Goal: Navigation & Orientation: Find specific page/section

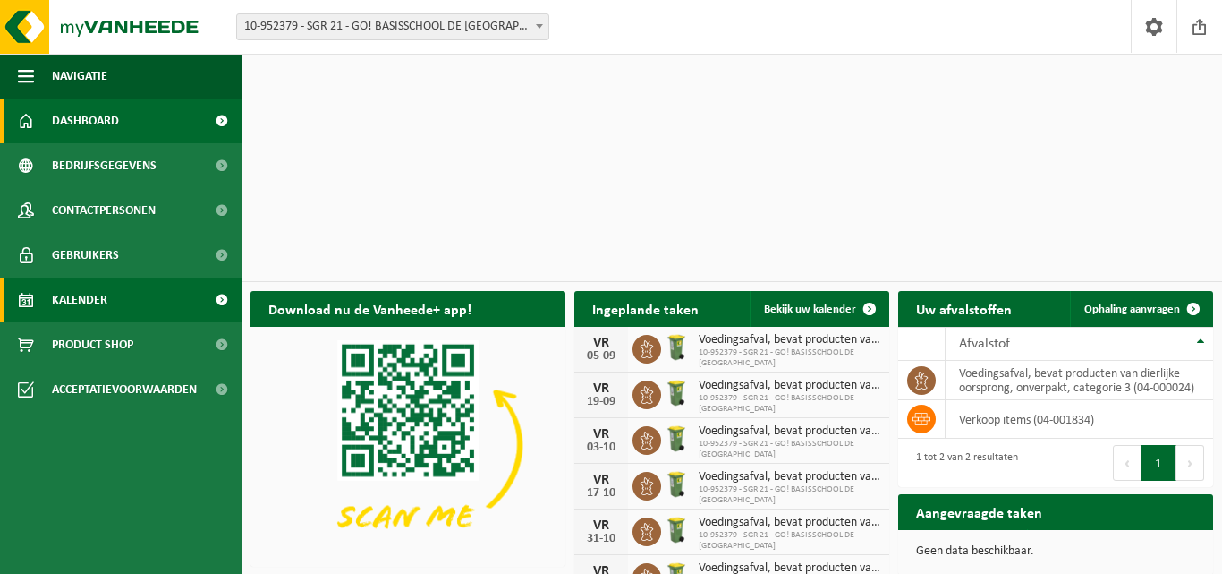
click at [95, 288] on span "Kalender" at bounding box center [79, 299] width 55 height 45
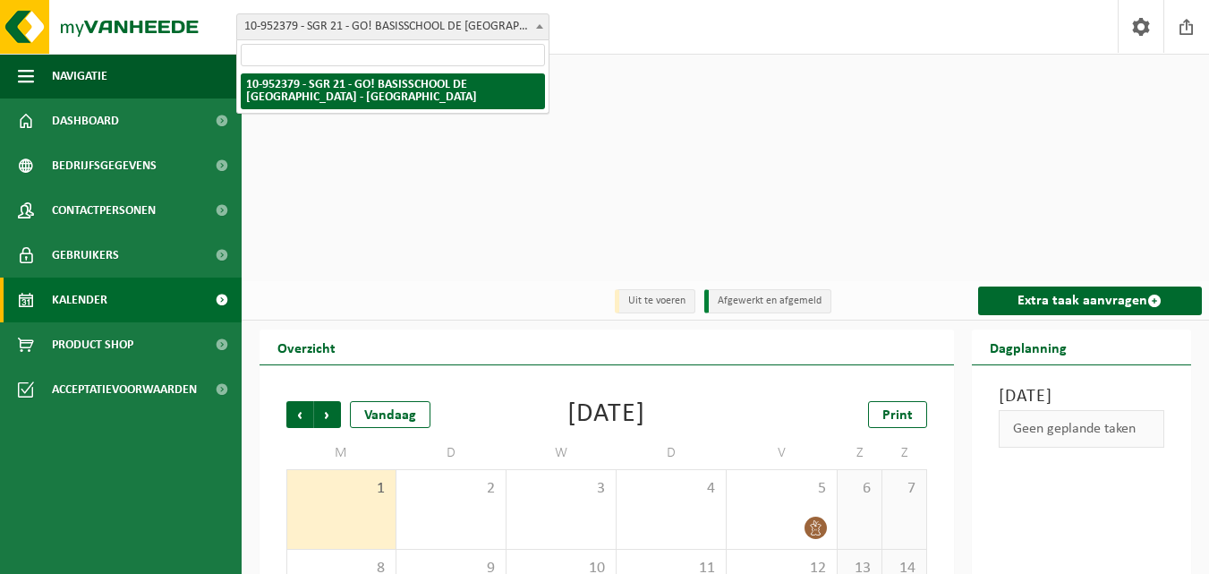
click at [537, 19] on span at bounding box center [540, 25] width 18 height 23
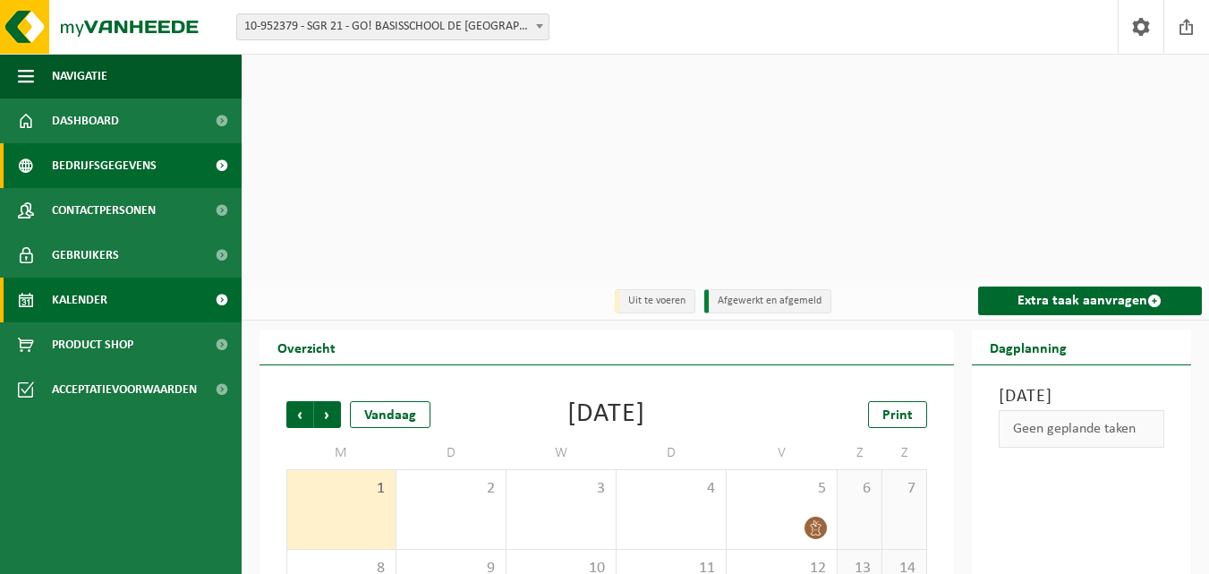
click at [104, 165] on span "Bedrijfsgegevens" at bounding box center [104, 165] width 105 height 45
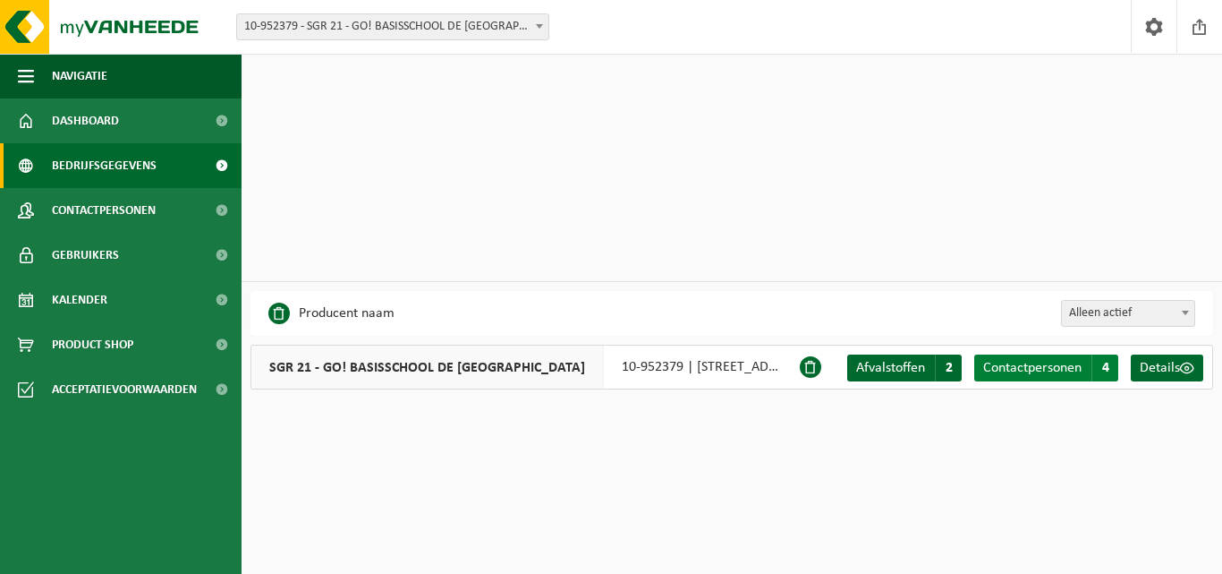
click at [1113, 354] on span "4" at bounding box center [1105, 367] width 27 height 27
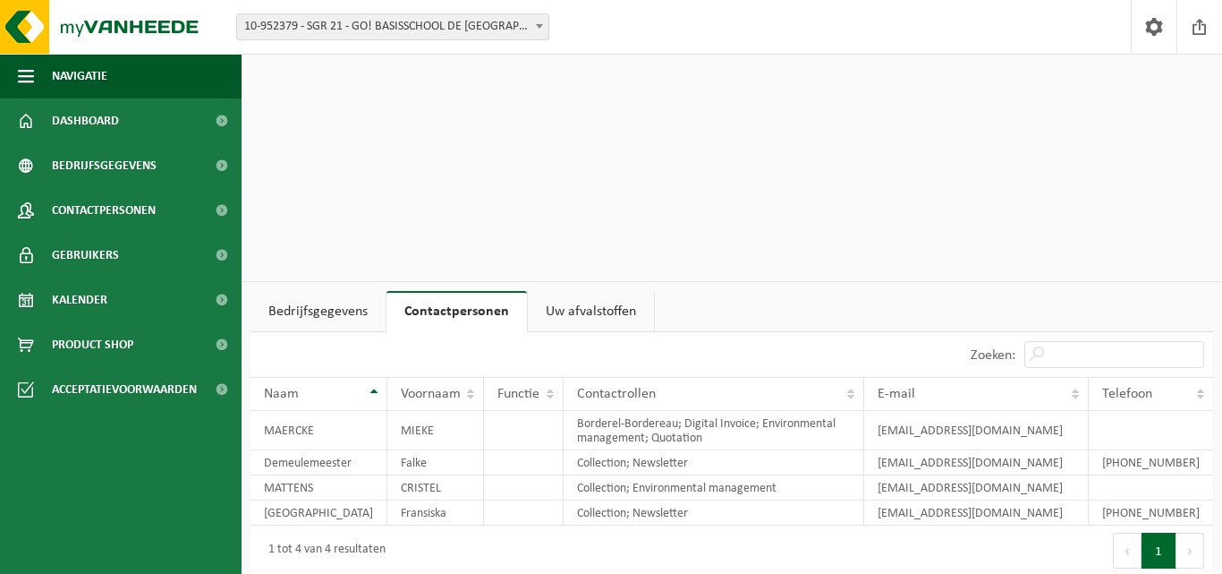
click at [436, 30] on span "10-952379 - SGR 21 - GO! BASISSCHOOL DE [GEOGRAPHIC_DATA] - [GEOGRAPHIC_DATA]" at bounding box center [392, 26] width 311 height 25
click at [657, 29] on div "Vestiging: 10-952379 - SGR 21 - GO! BASISSCHOOL DE WERELDBRUG - OUDENAARDE 10-9…" at bounding box center [611, 27] width 1222 height 55
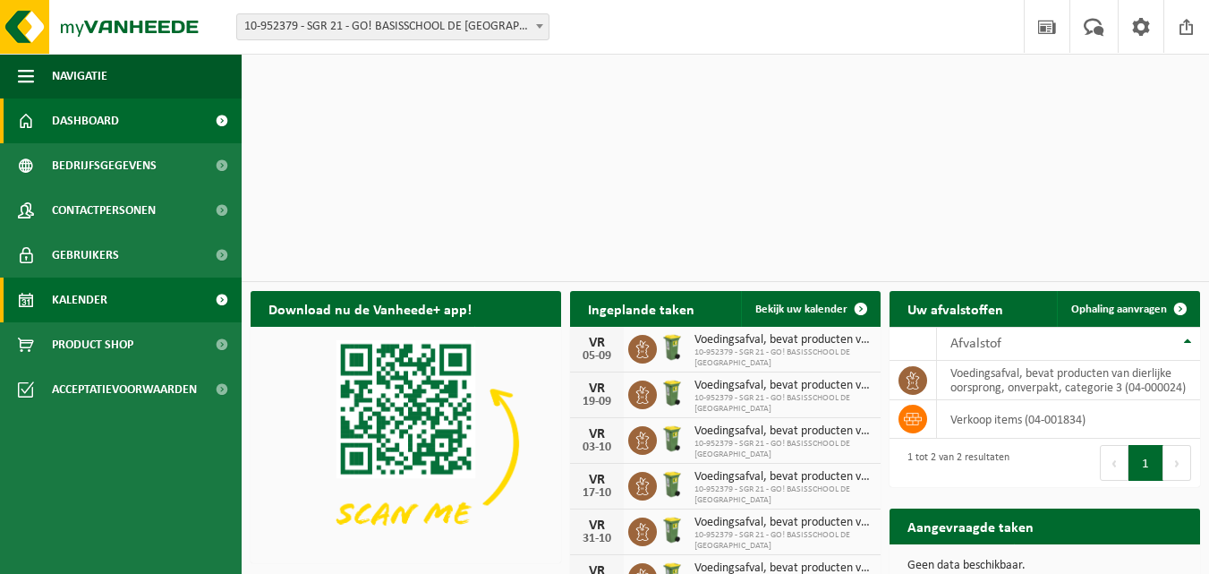
click at [55, 294] on span "Kalender" at bounding box center [79, 299] width 55 height 45
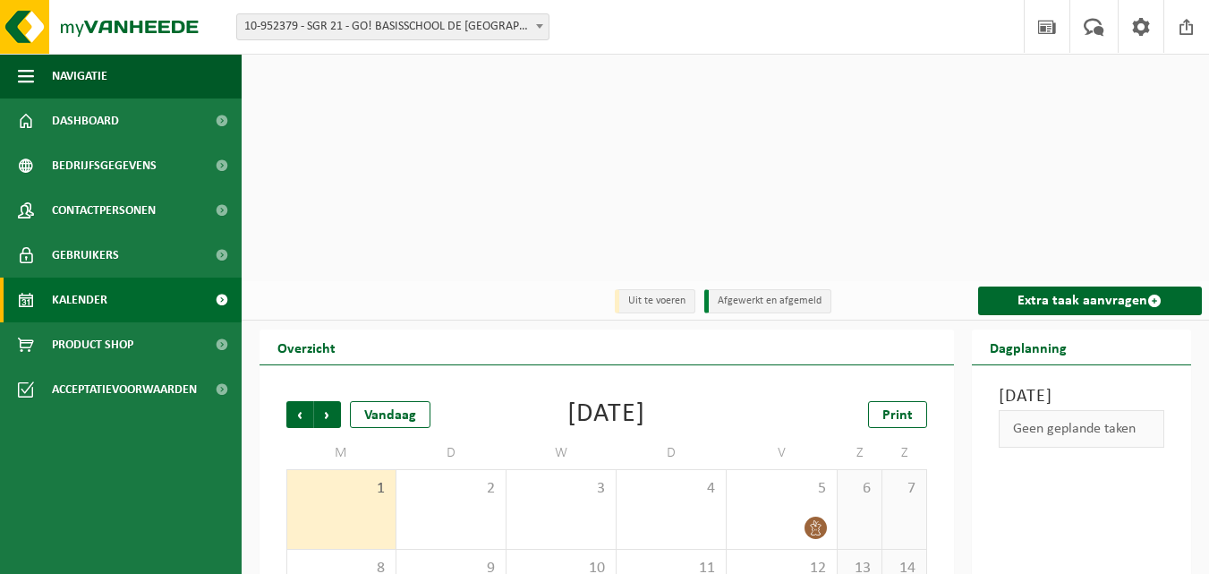
click at [536, 12] on div "Vestiging: 10-952379 - SGR 21 - GO! BASISSCHOOL DE WERELDBRUG - OUDENAARDE 10-9…" at bounding box center [604, 27] width 1209 height 55
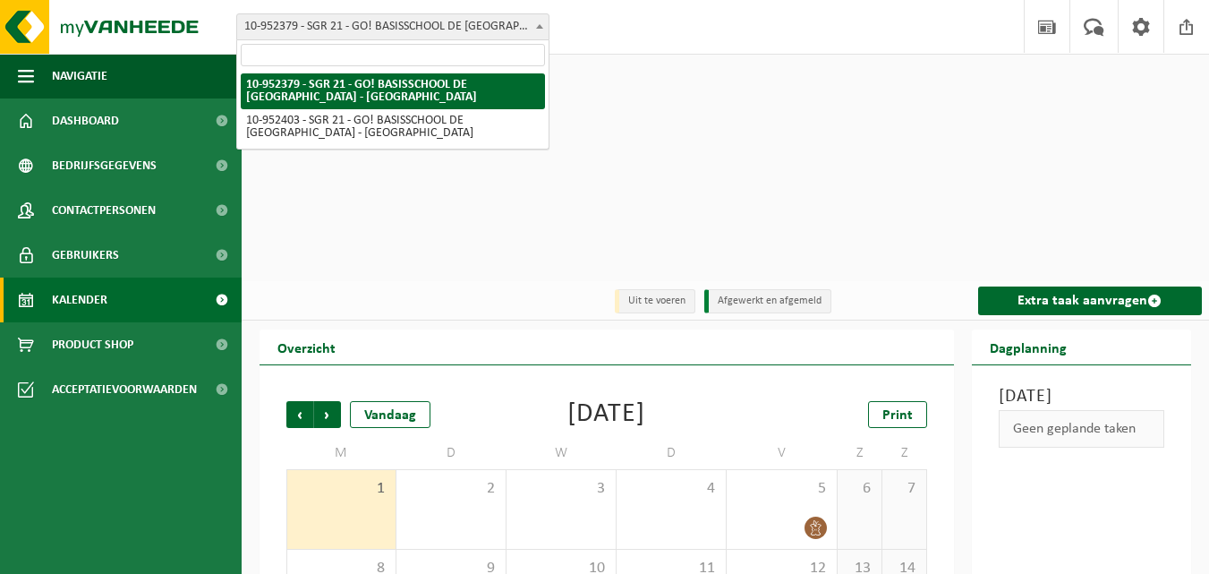
click at [539, 21] on span at bounding box center [540, 25] width 18 height 23
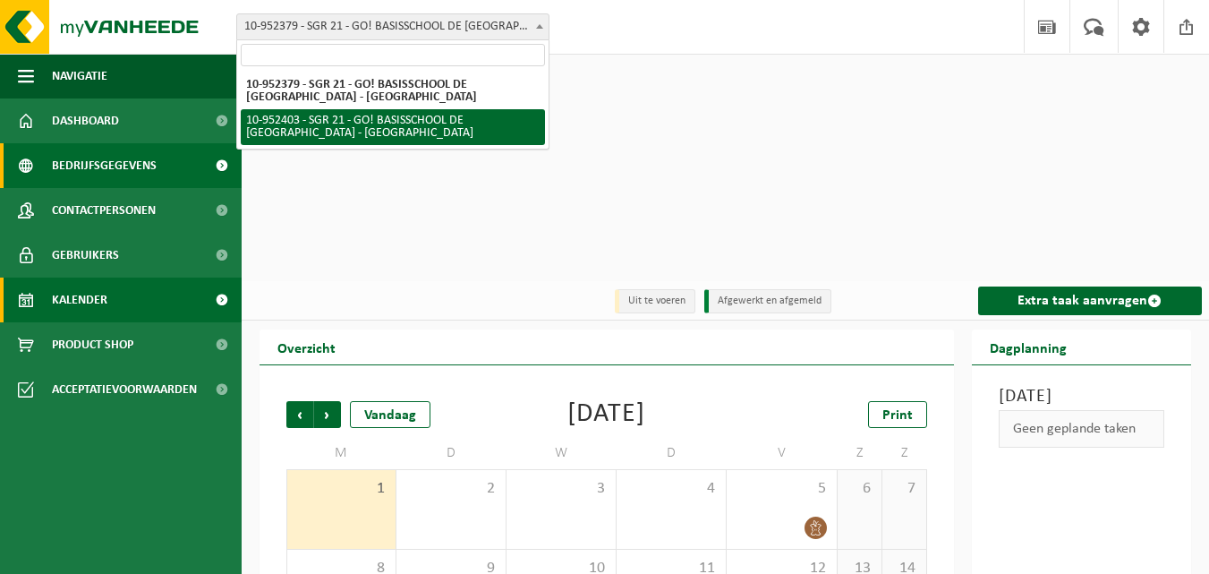
click at [106, 157] on span "Bedrijfsgegevens" at bounding box center [104, 165] width 105 height 45
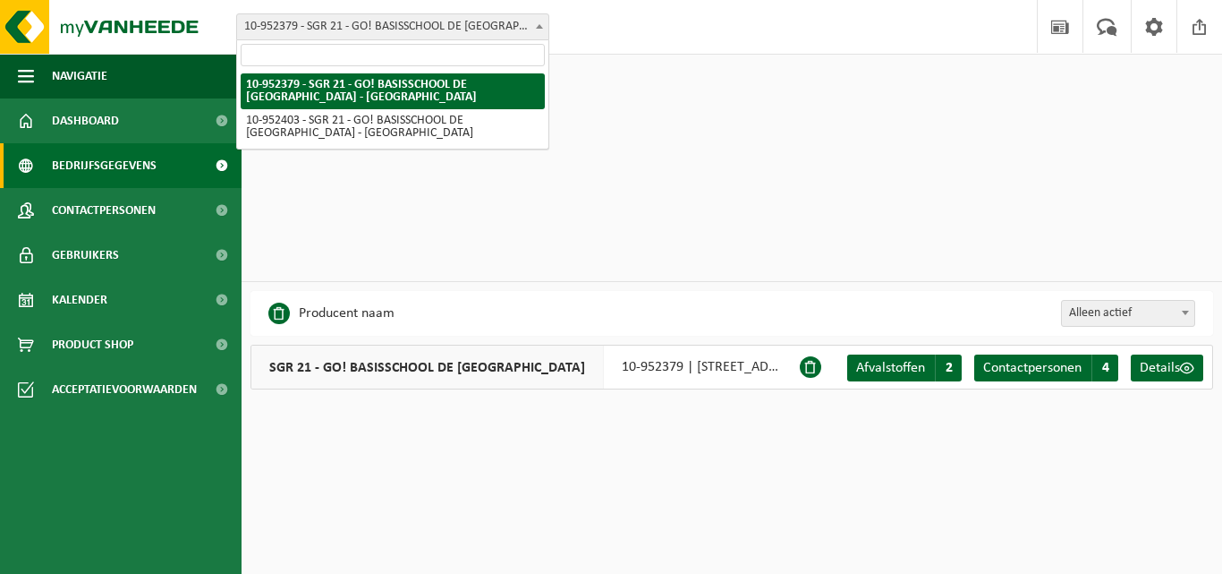
click at [527, 32] on span "10-952379 - SGR 21 - GO! BASISSCHOOL DE [GEOGRAPHIC_DATA] - [GEOGRAPHIC_DATA]" at bounding box center [392, 26] width 311 height 25
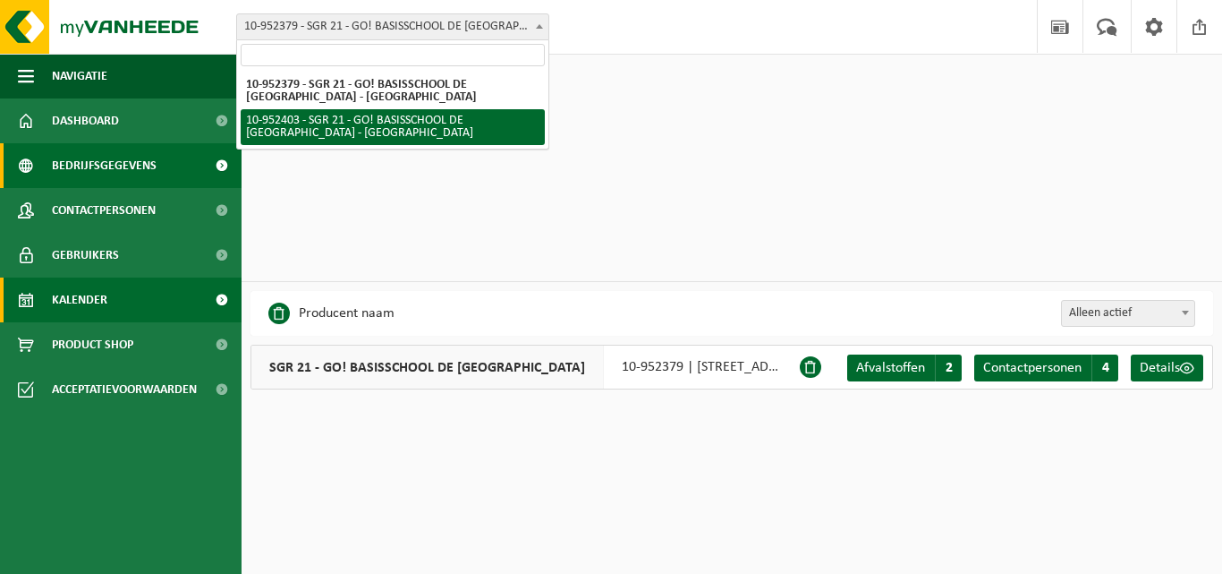
click at [106, 289] on span "Kalender" at bounding box center [79, 299] width 55 height 45
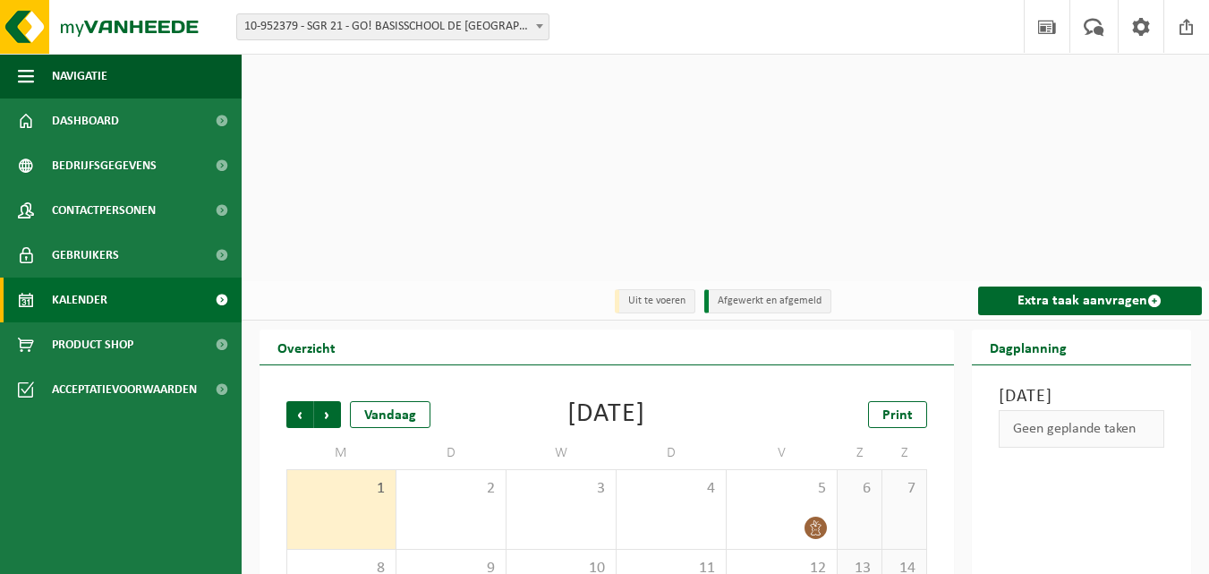
click at [518, 28] on span "10-952379 - SGR 21 - GO! BASISSCHOOL DE [GEOGRAPHIC_DATA] - [GEOGRAPHIC_DATA]" at bounding box center [392, 26] width 311 height 25
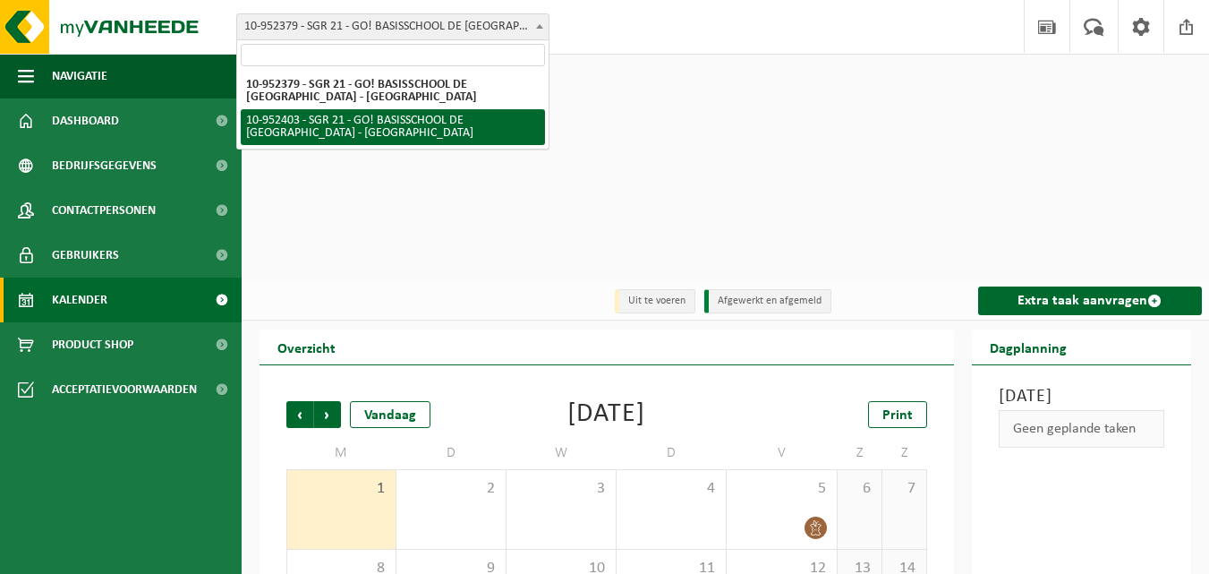
select select "143358"
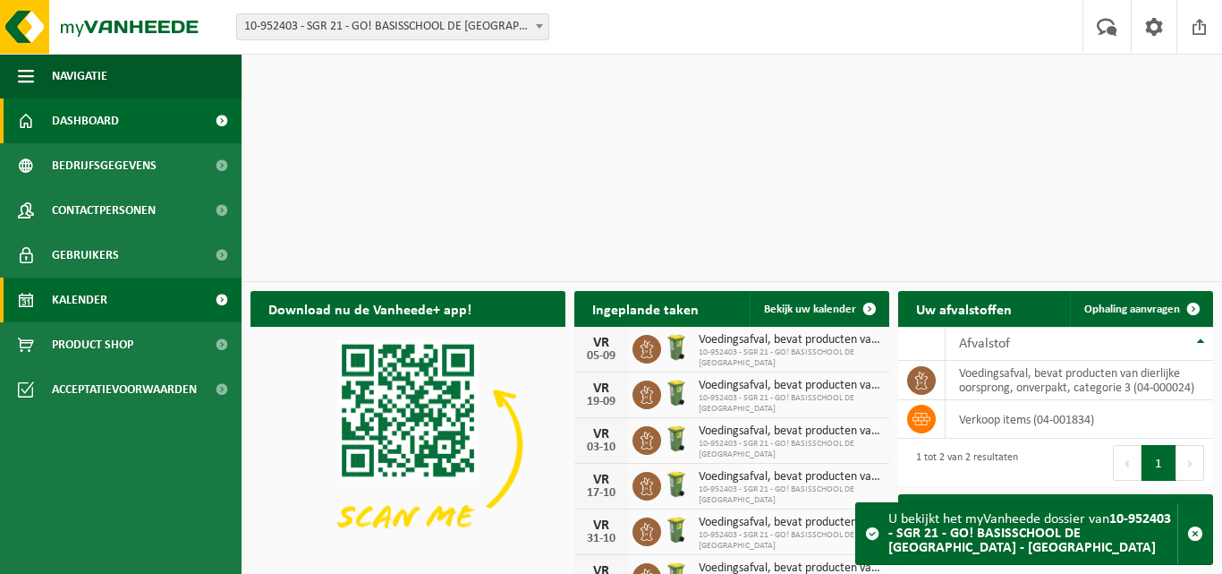
click at [107, 289] on link "Kalender" at bounding box center [121, 299] width 242 height 45
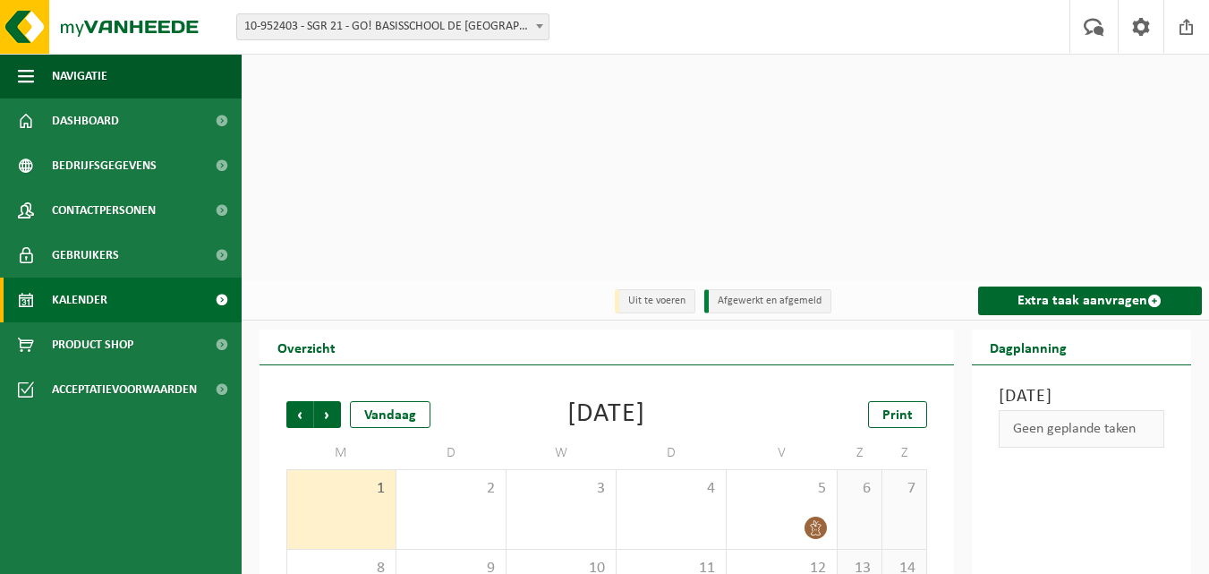
click at [529, 22] on span "10-952403 - SGR 21 - GO! BASISSCHOOL DE [GEOGRAPHIC_DATA] - [GEOGRAPHIC_DATA]" at bounding box center [392, 26] width 311 height 25
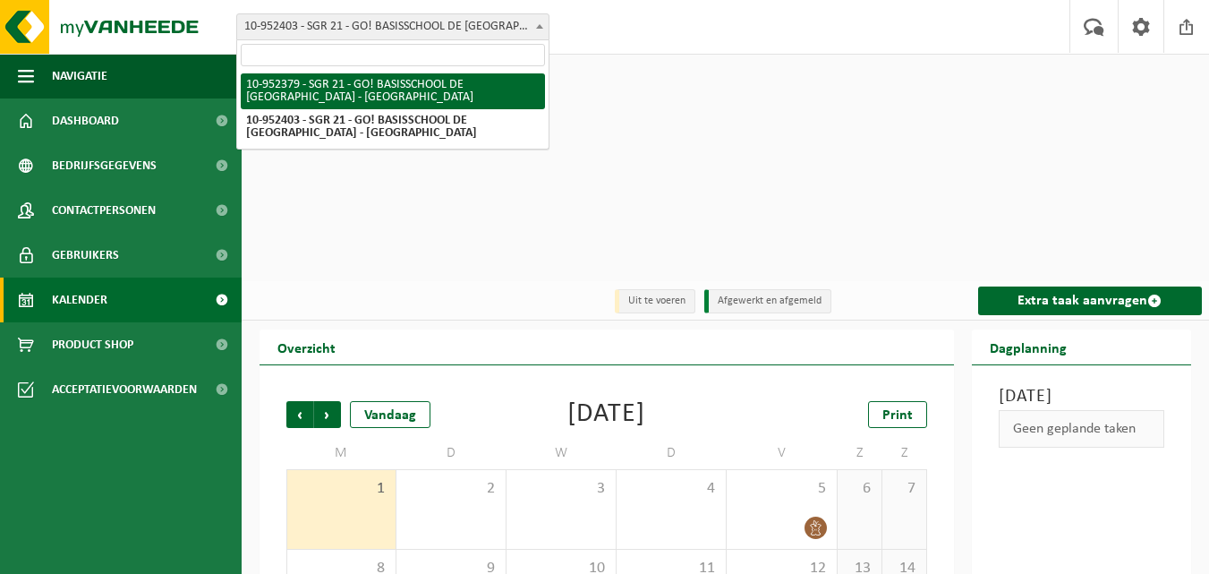
select select "143353"
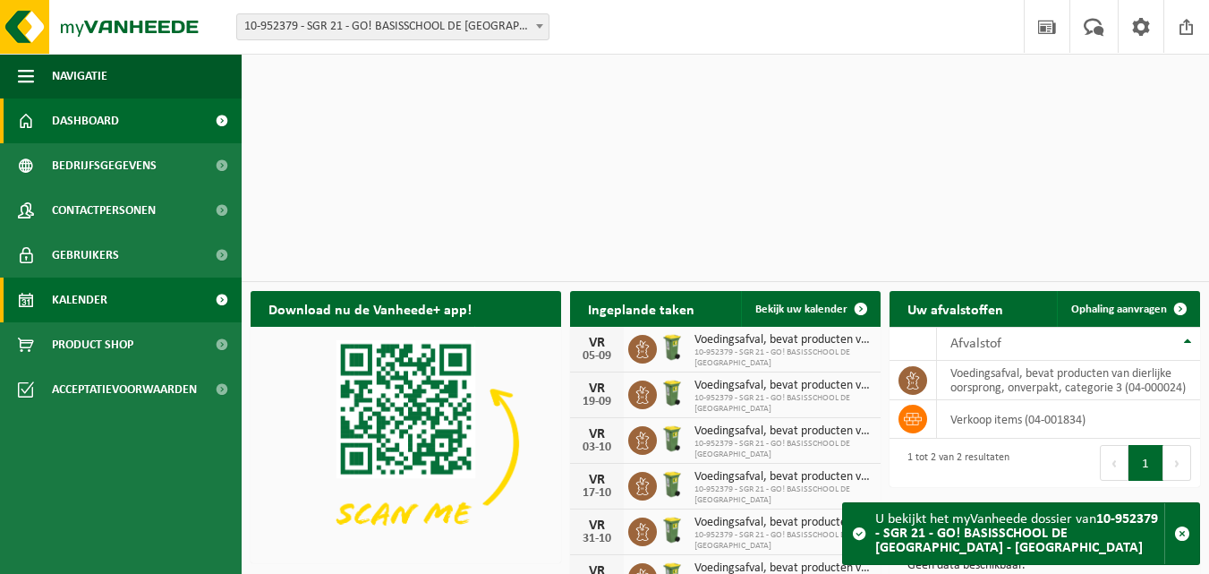
click at [78, 293] on span "Kalender" at bounding box center [79, 299] width 55 height 45
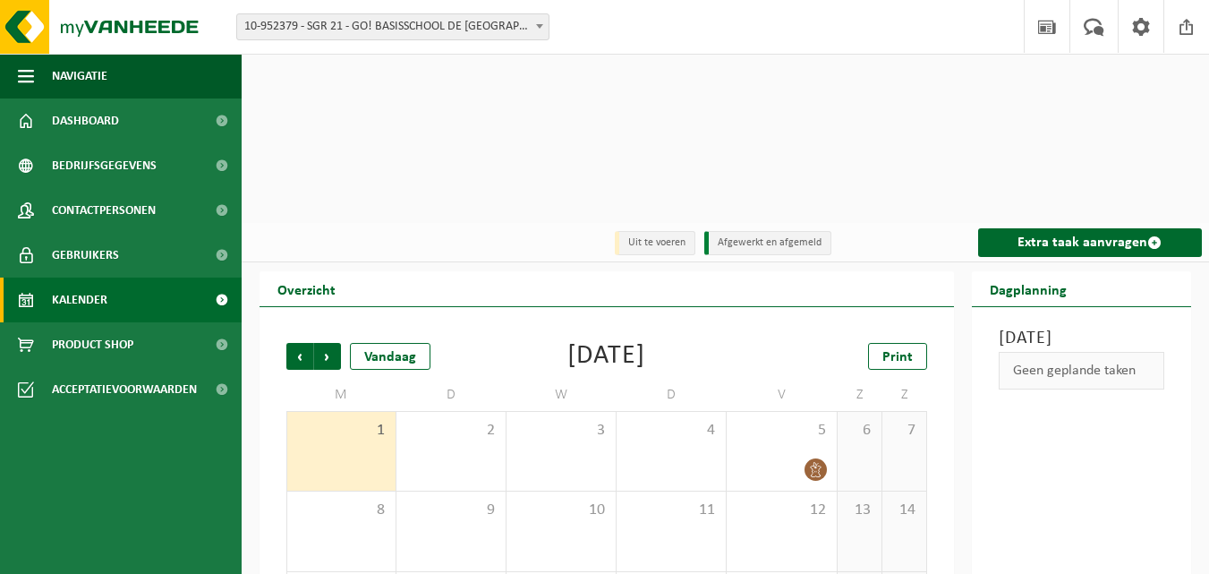
scroll to position [89, 0]
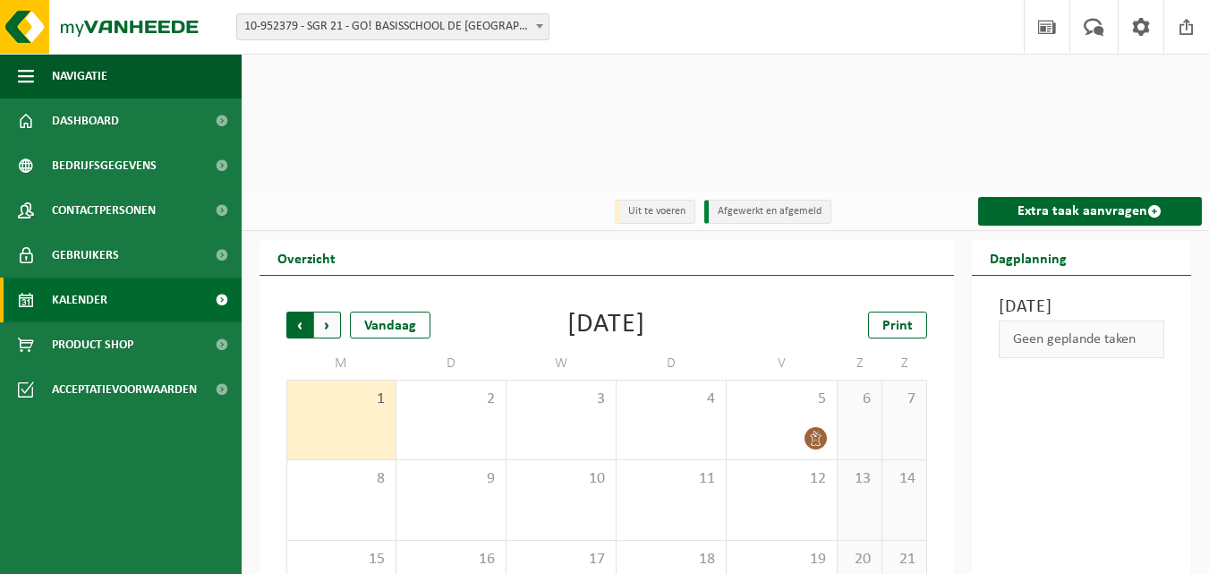
click at [326, 311] on span "Volgende" at bounding box center [327, 324] width 27 height 27
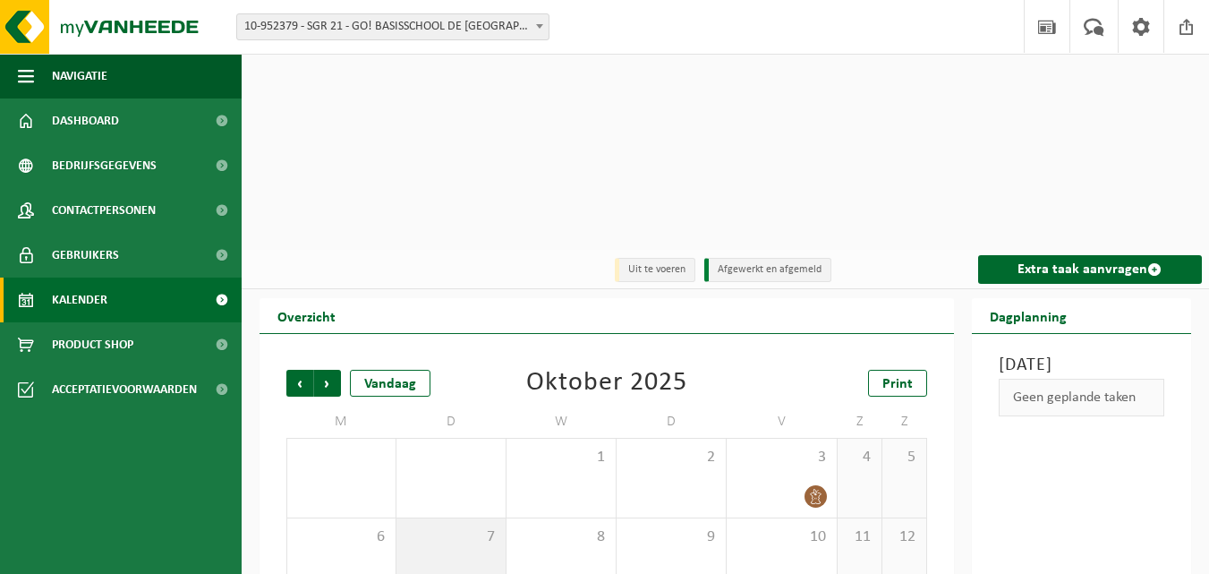
scroll to position [0, 0]
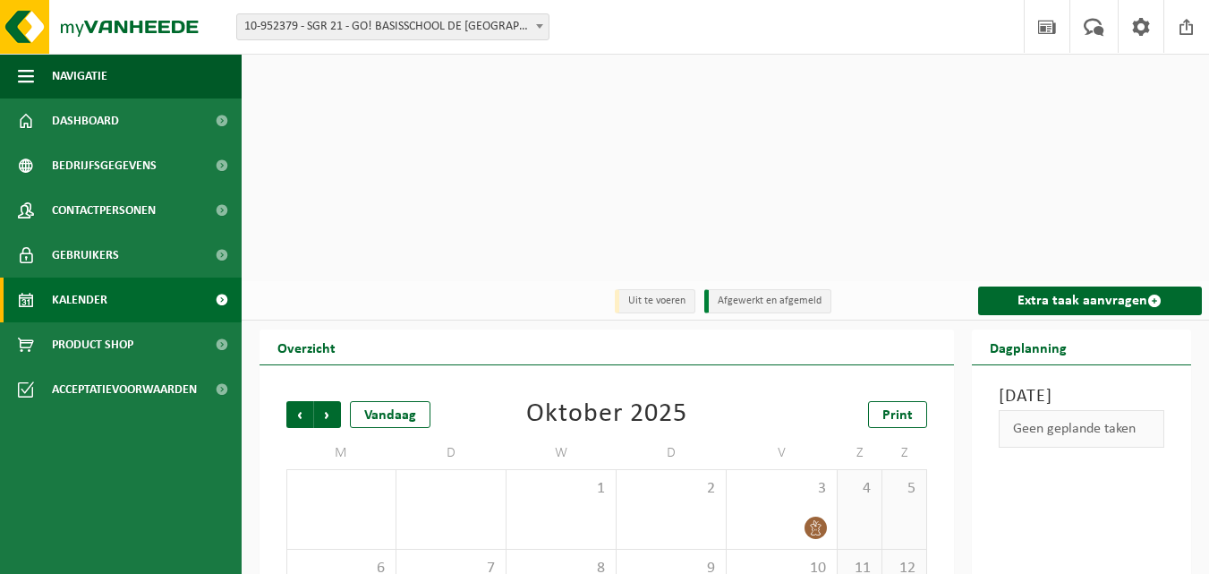
click at [523, 31] on span "10-952379 - SGR 21 - GO! BASISSCHOOL DE [GEOGRAPHIC_DATA] - [GEOGRAPHIC_DATA]" at bounding box center [392, 26] width 311 height 25
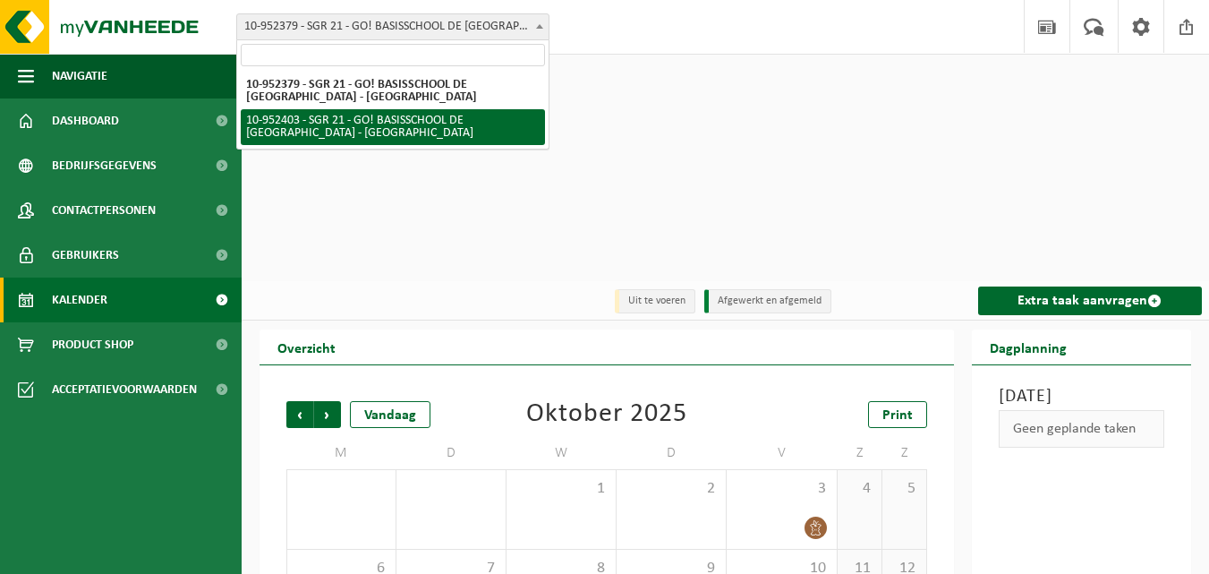
select select "143358"
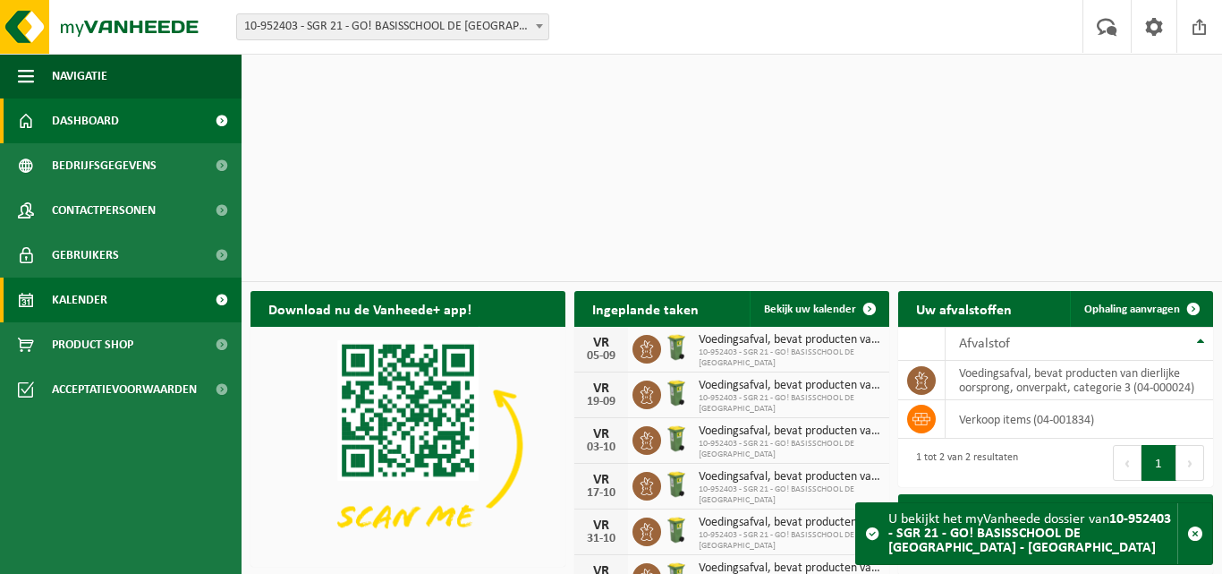
click at [135, 305] on link "Kalender" at bounding box center [121, 299] width 242 height 45
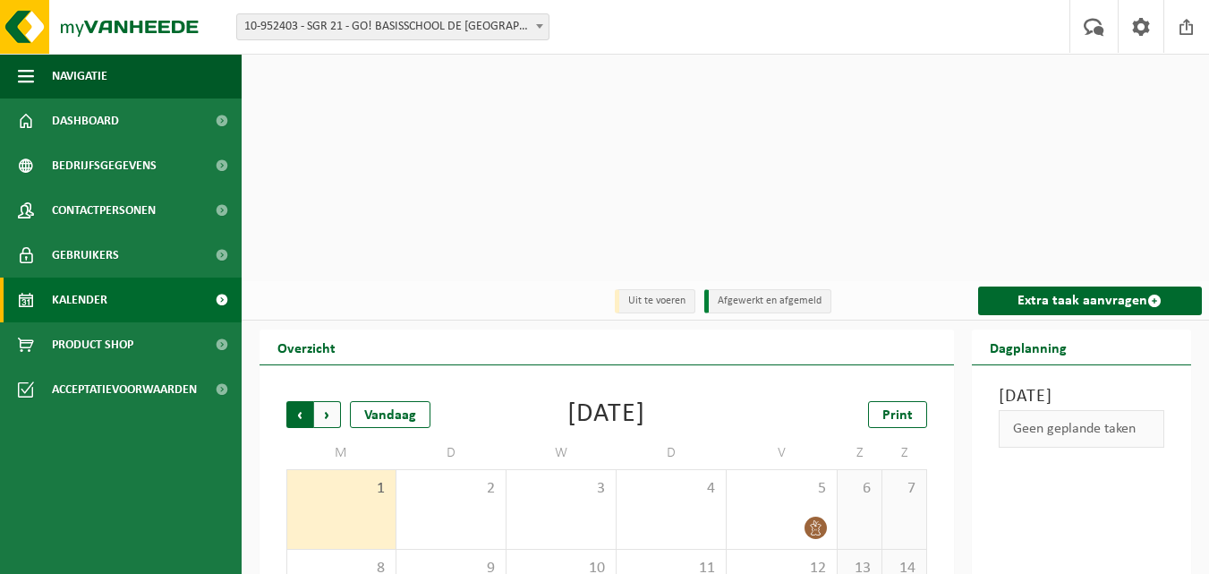
click at [332, 401] on span "Volgende" at bounding box center [327, 414] width 27 height 27
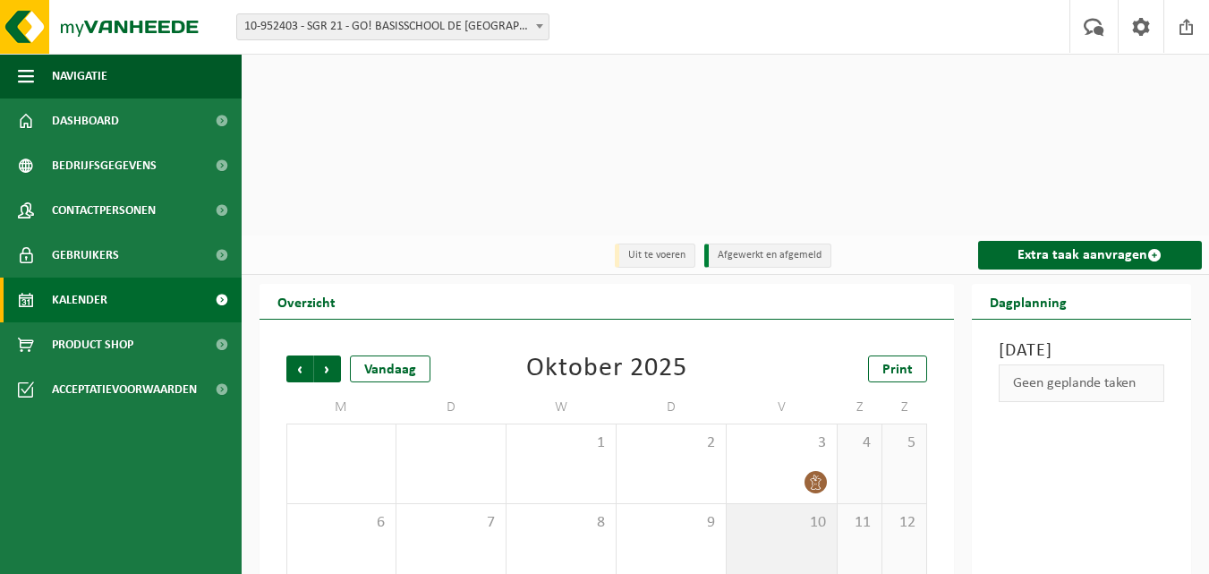
scroll to position [89, 0]
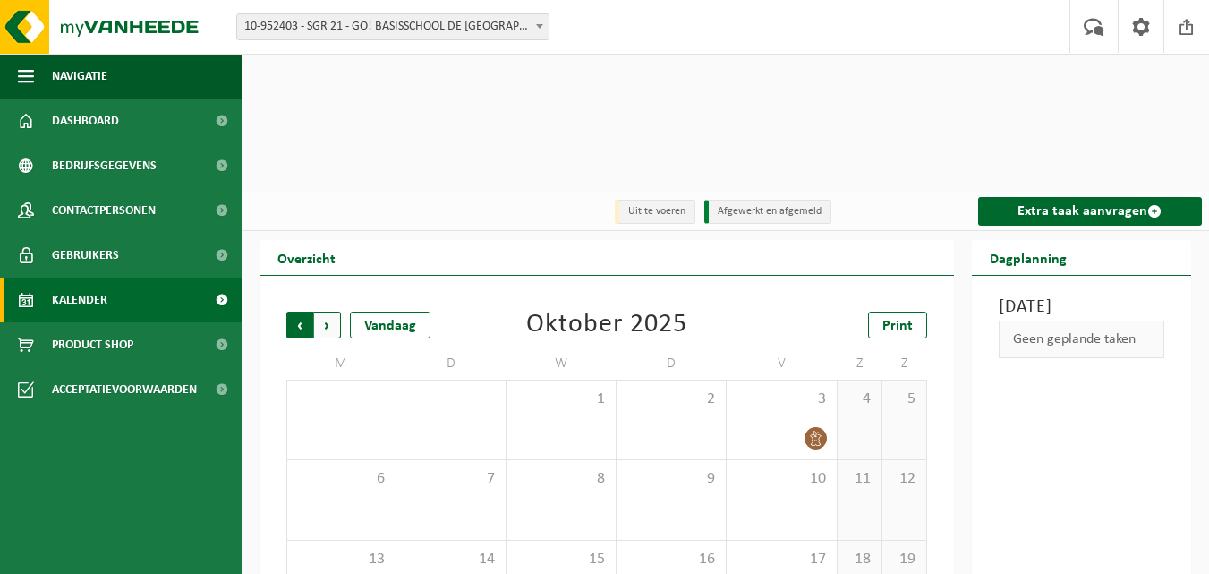
click at [330, 311] on span "Volgende" at bounding box center [327, 324] width 27 height 27
click at [307, 311] on span "Vorige" at bounding box center [299, 324] width 27 height 27
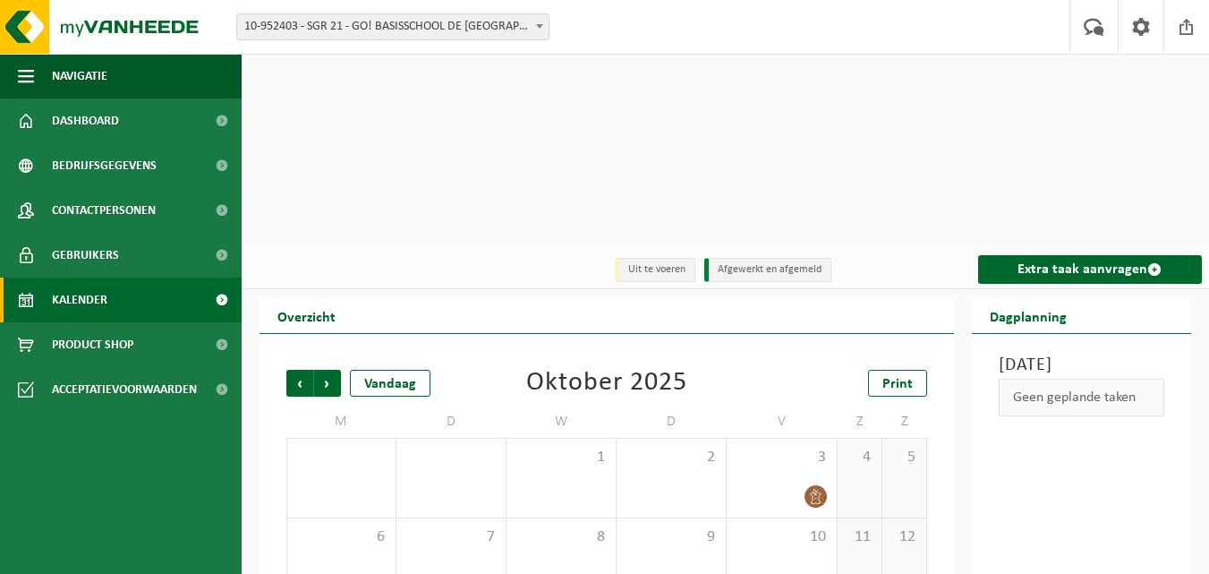
scroll to position [0, 0]
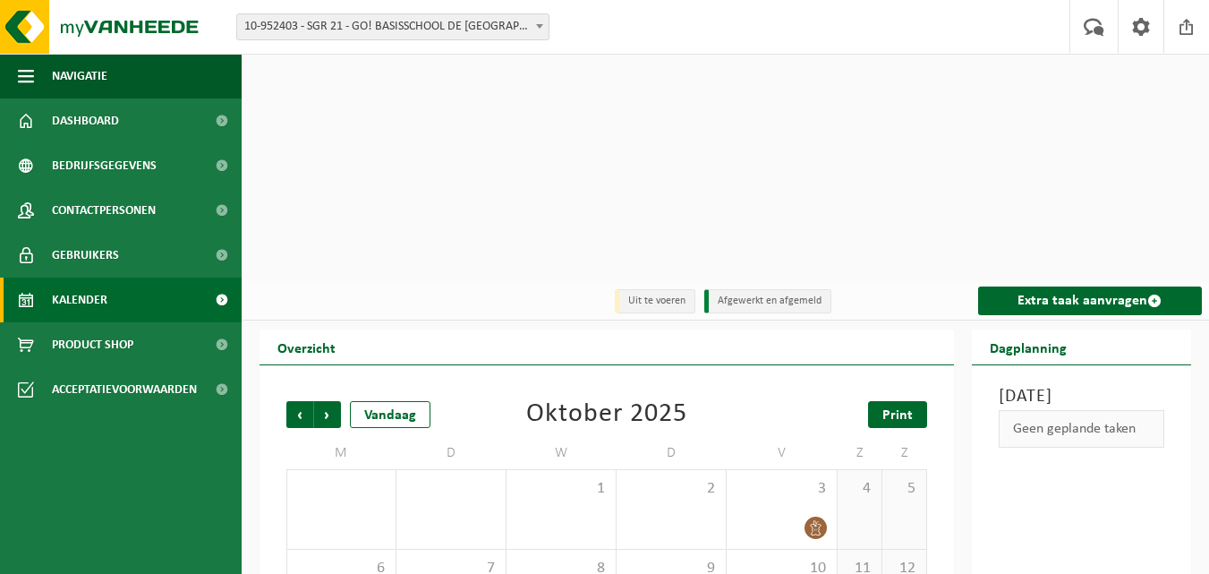
click at [915, 401] on link "Print" at bounding box center [897, 414] width 59 height 27
click at [292, 401] on span "Vorige" at bounding box center [299, 414] width 27 height 27
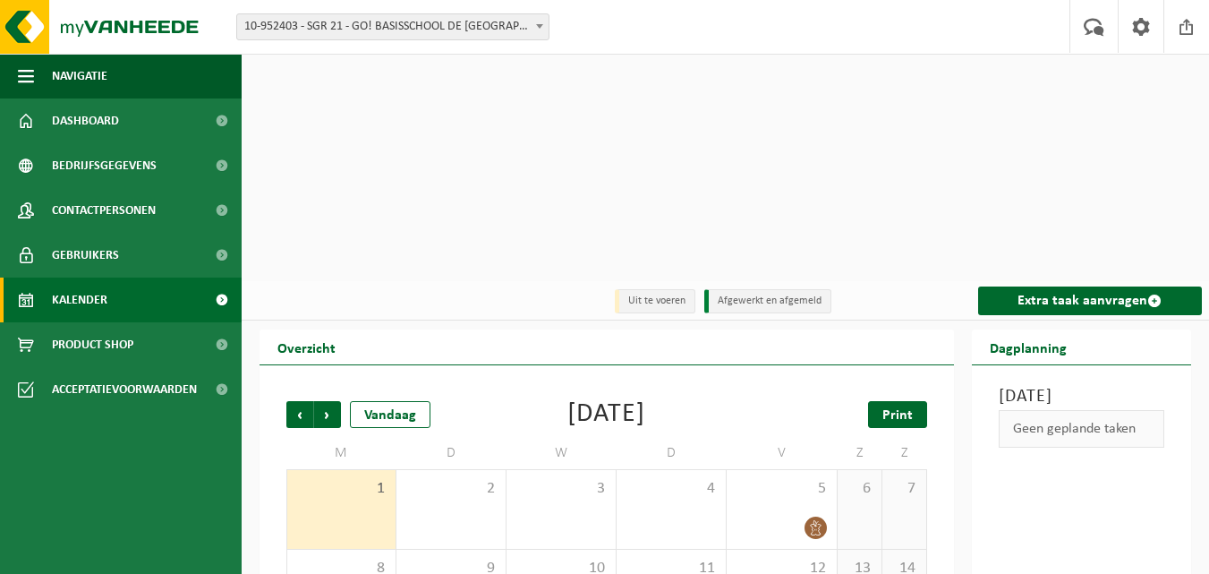
click at [905, 408] on span "Print" at bounding box center [897, 415] width 30 height 14
